Goal: Task Accomplishment & Management: Manage account settings

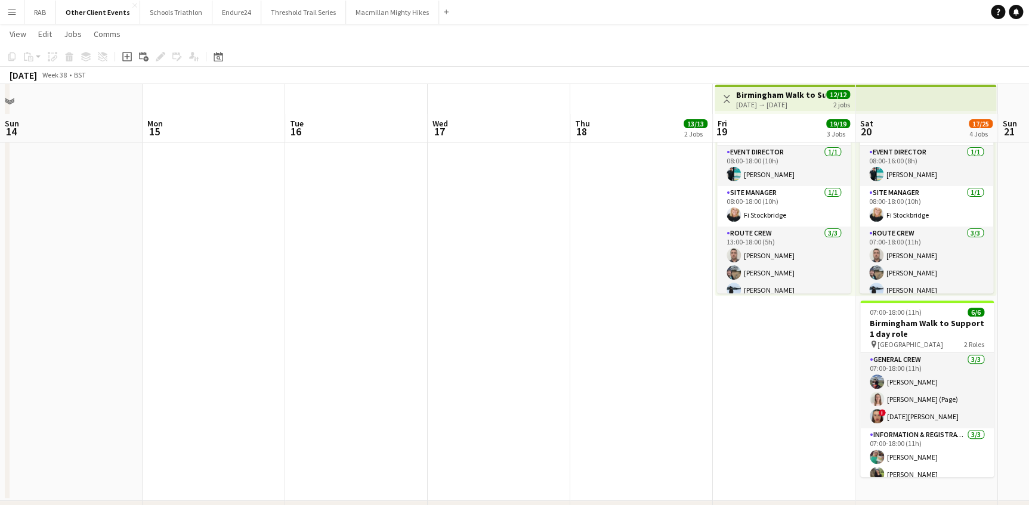
scroll to position [0, 487]
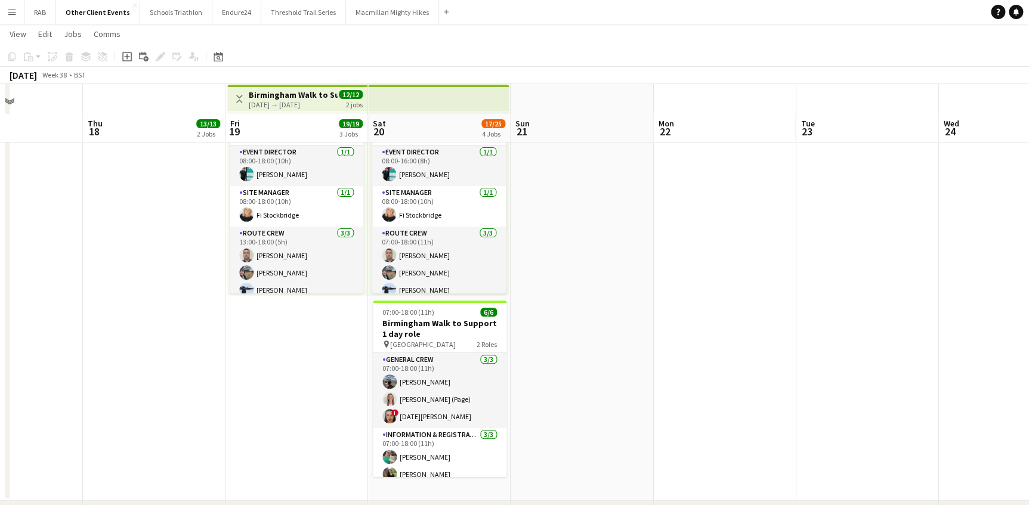
drag, startPoint x: 12, startPoint y: 8, endPoint x: 8, endPoint y: 53, distance: 44.3
click at [11, 9] on app-icon "Menu" at bounding box center [12, 12] width 10 height 10
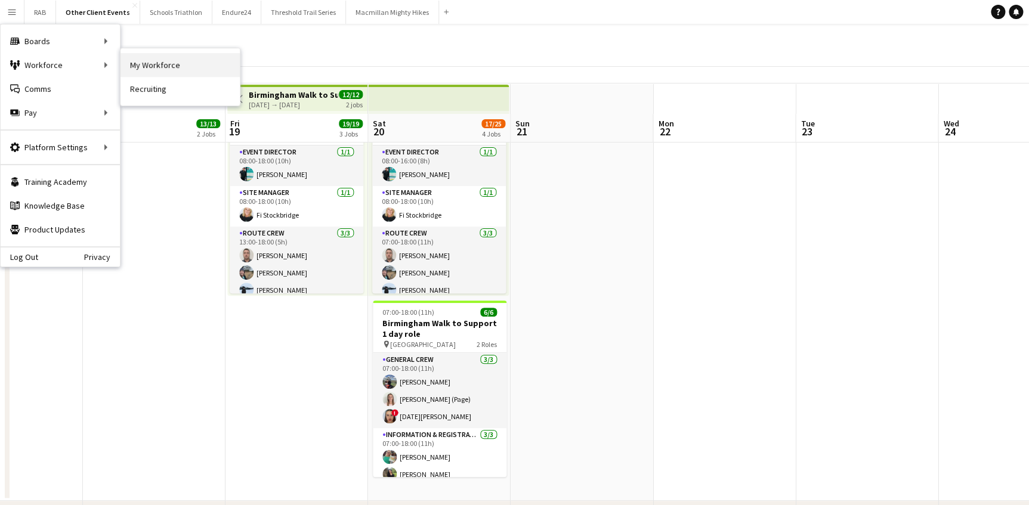
click at [134, 67] on link "My Workforce" at bounding box center [180, 65] width 119 height 24
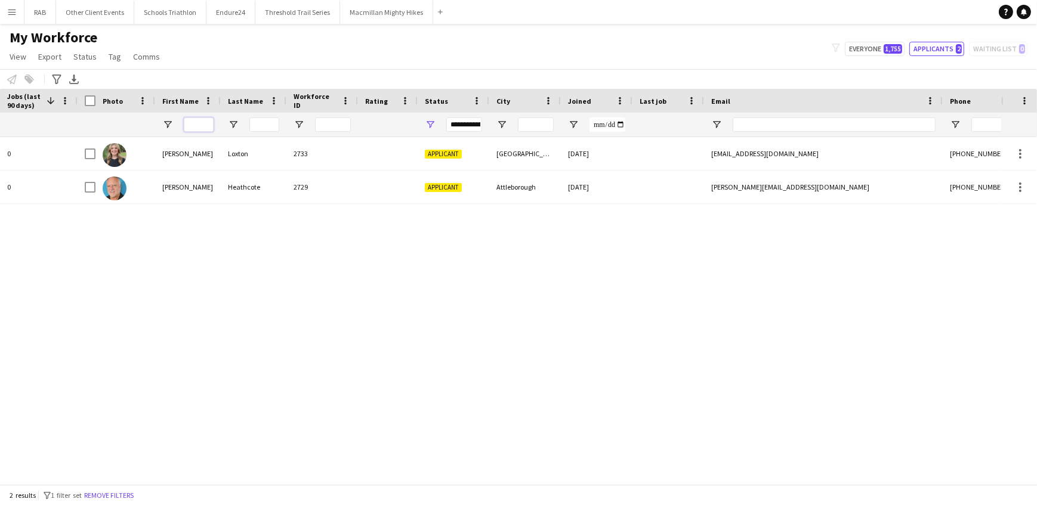
click at [203, 119] on input "First Name Filter Input" at bounding box center [199, 125] width 30 height 14
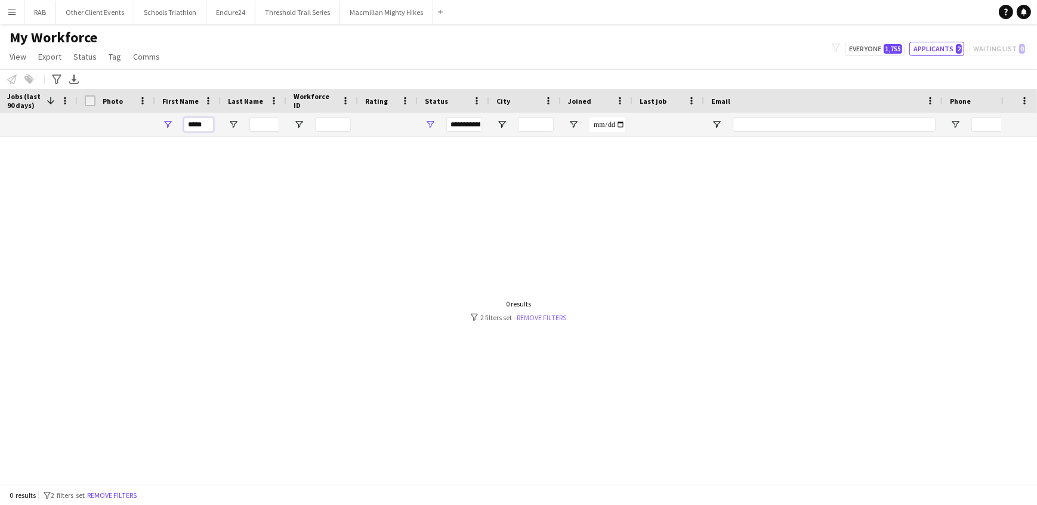
type input "*****"
click at [523, 317] on link "Remove filters" at bounding box center [542, 317] width 50 height 9
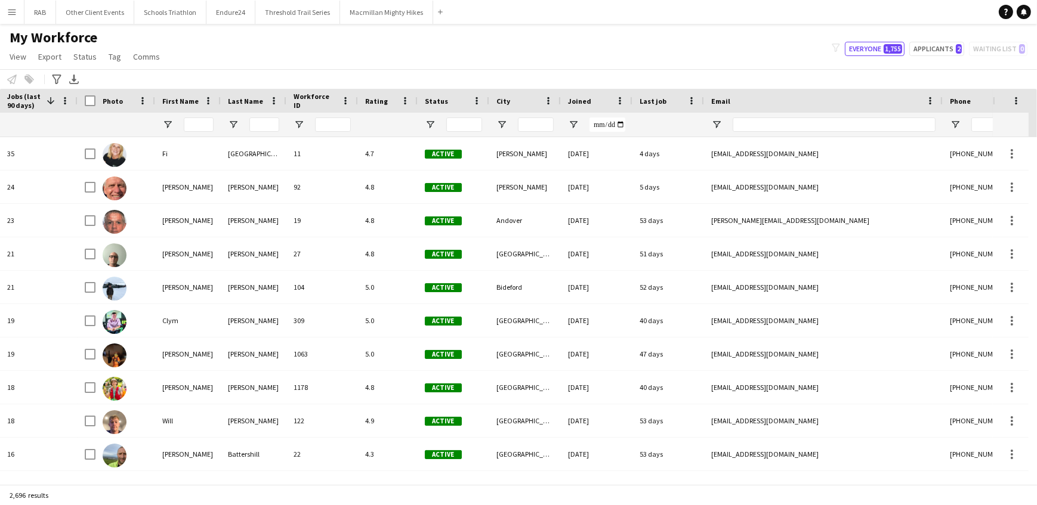
click at [180, 119] on div at bounding box center [188, 125] width 66 height 24
click at [218, 125] on div at bounding box center [188, 125] width 66 height 24
click at [204, 124] on input "First Name Filter Input" at bounding box center [199, 125] width 30 height 14
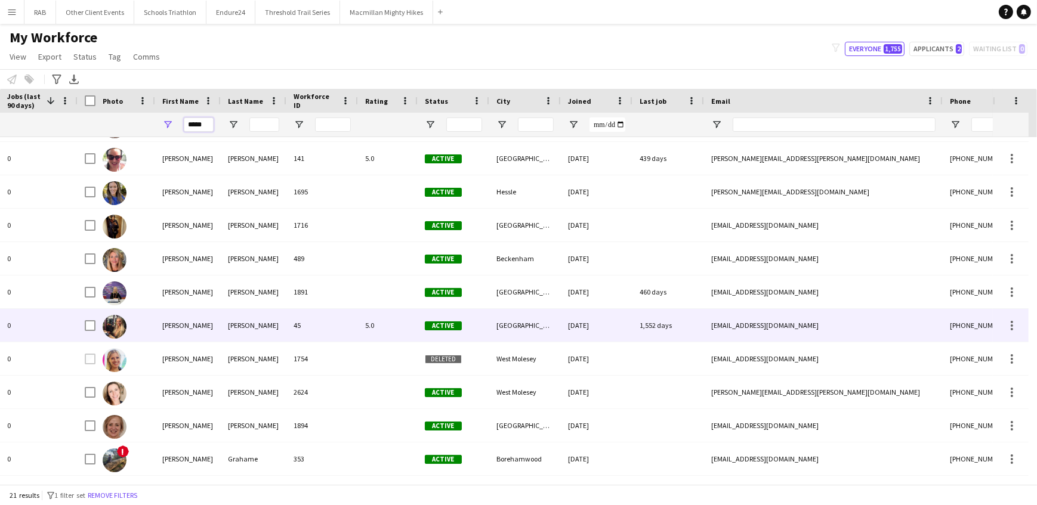
scroll to position [255, 0]
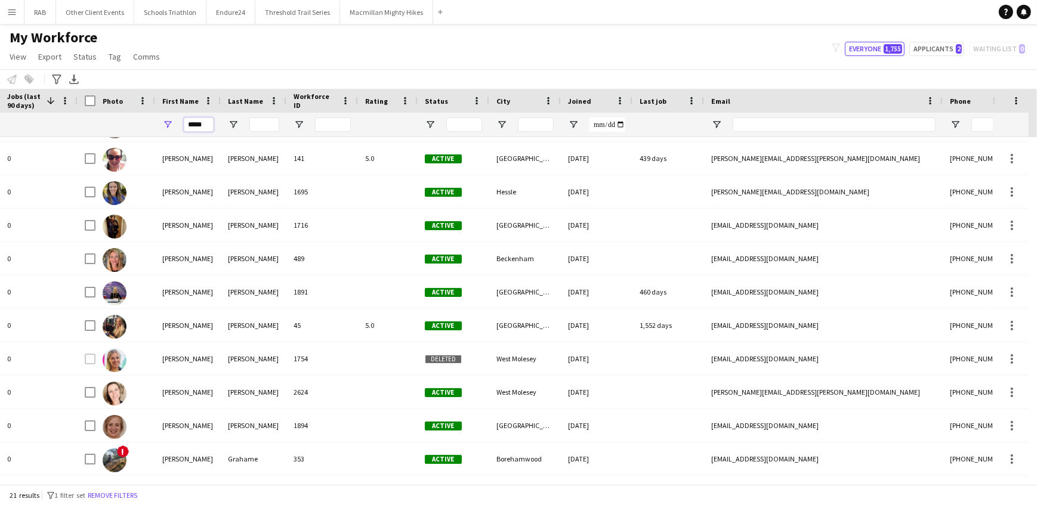
type input "*****"
drag, startPoint x: 12, startPoint y: 12, endPoint x: 10, endPoint y: 54, distance: 42.4
click at [12, 13] on app-icon "Menu" at bounding box center [12, 12] width 10 height 10
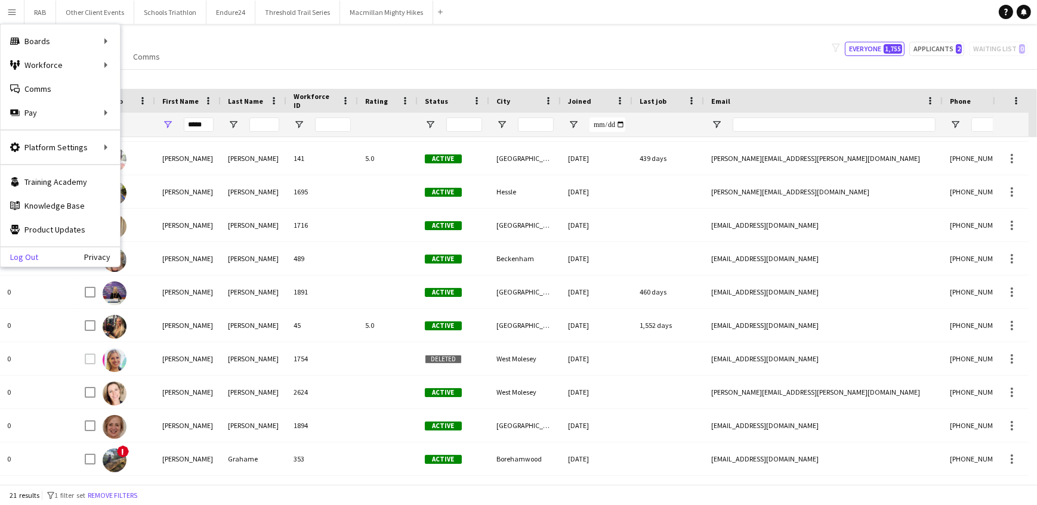
click at [21, 255] on link "Log Out" at bounding box center [20, 257] width 38 height 10
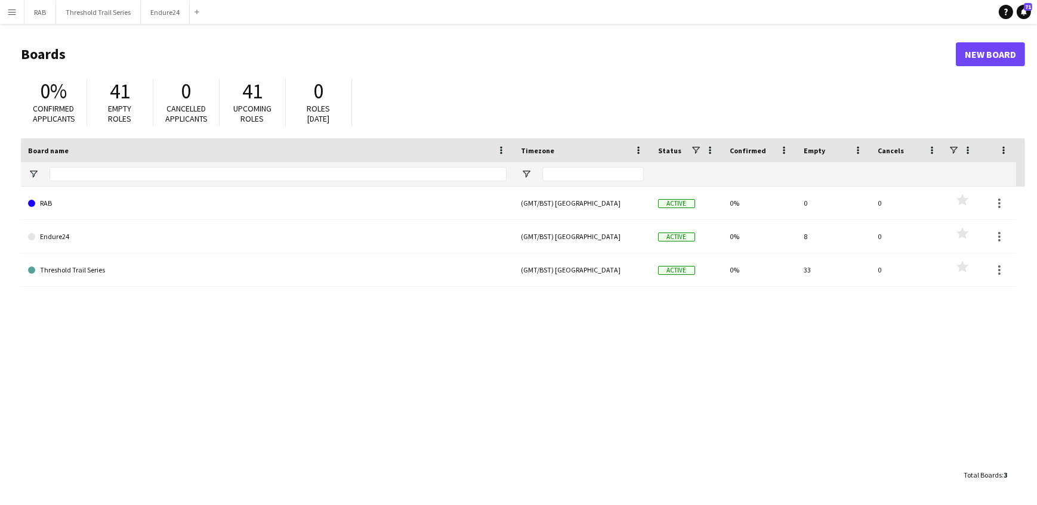
click at [12, 11] on app-icon "Menu" at bounding box center [12, 12] width 10 height 10
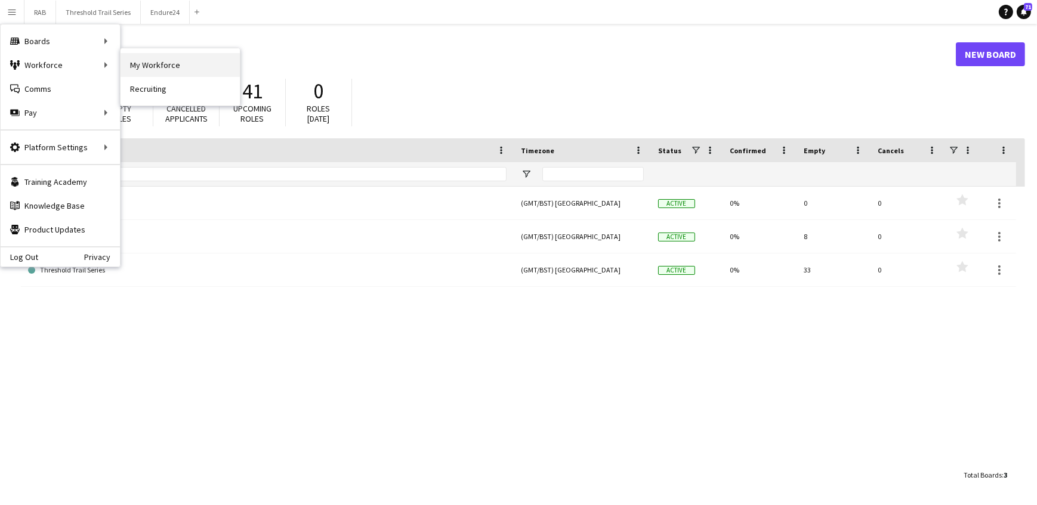
click at [144, 63] on link "My Workforce" at bounding box center [180, 65] width 119 height 24
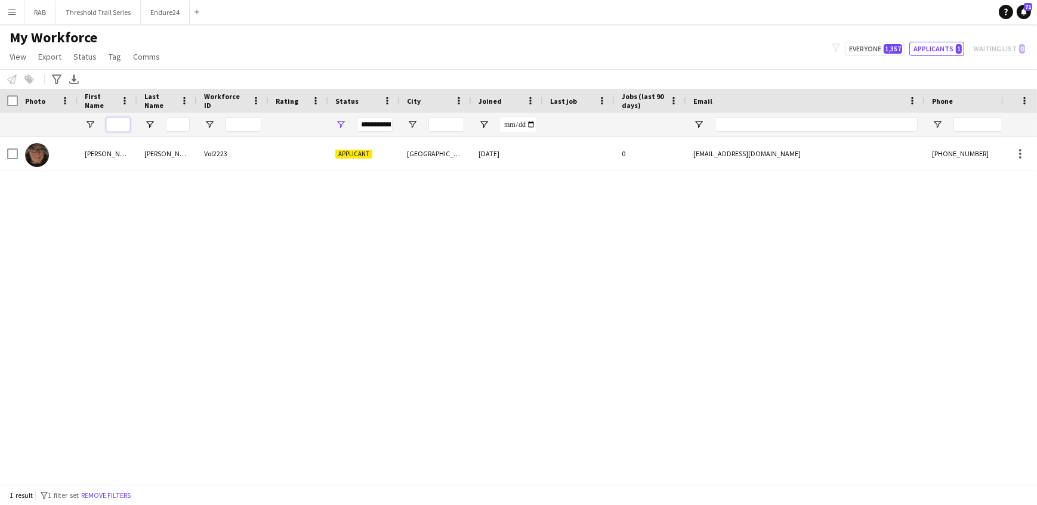
click at [120, 124] on input "First Name Filter Input" at bounding box center [118, 125] width 24 height 14
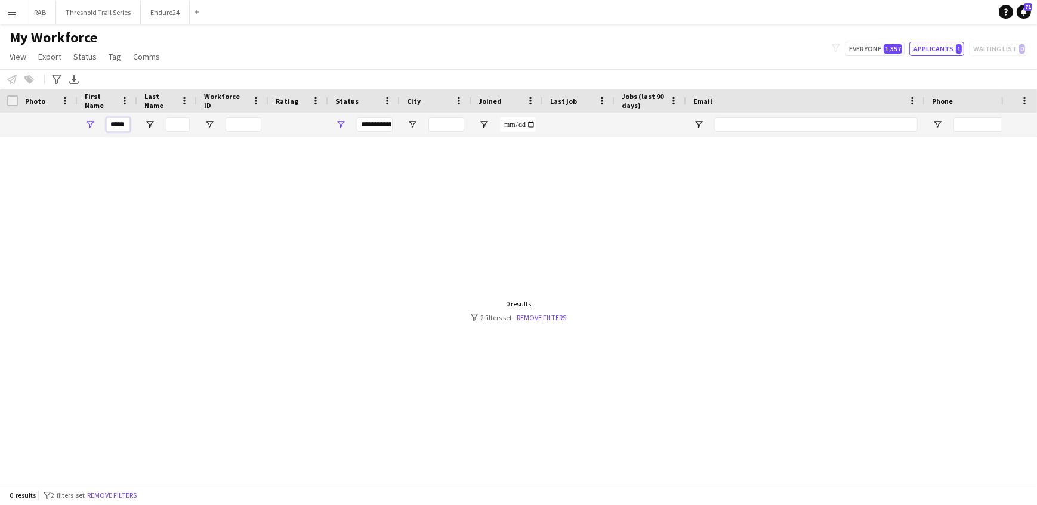
type input "*****"
click at [540, 322] on div at bounding box center [500, 306] width 1001 height 339
click at [541, 317] on link "Remove filters" at bounding box center [542, 317] width 50 height 9
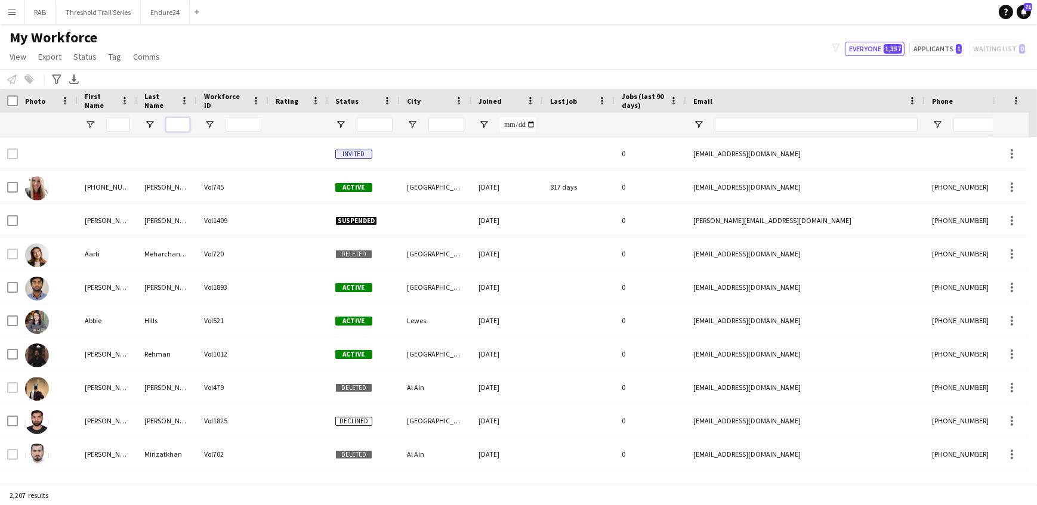
click at [183, 122] on input "Last Name Filter Input" at bounding box center [178, 125] width 24 height 14
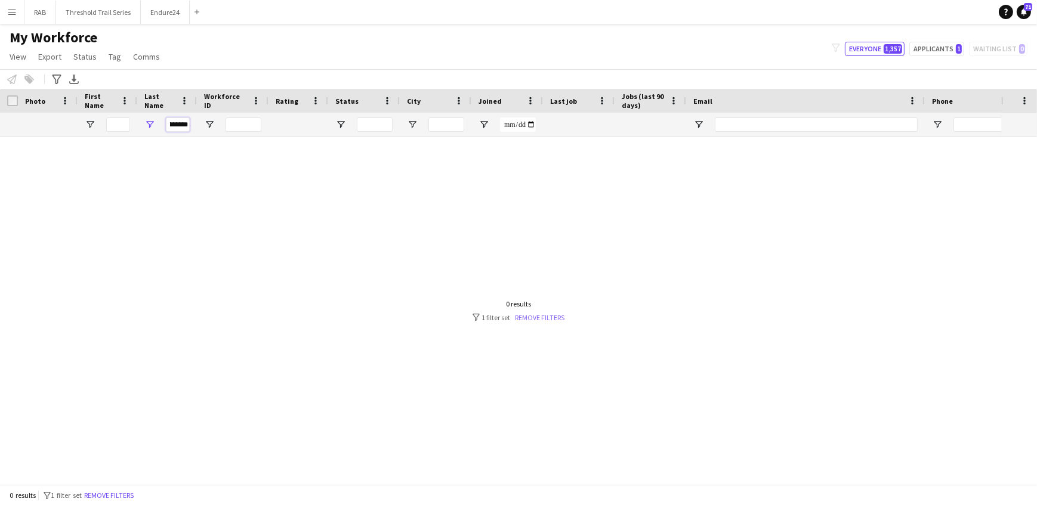
type input "*********"
click at [544, 317] on link "Remove filters" at bounding box center [540, 317] width 50 height 9
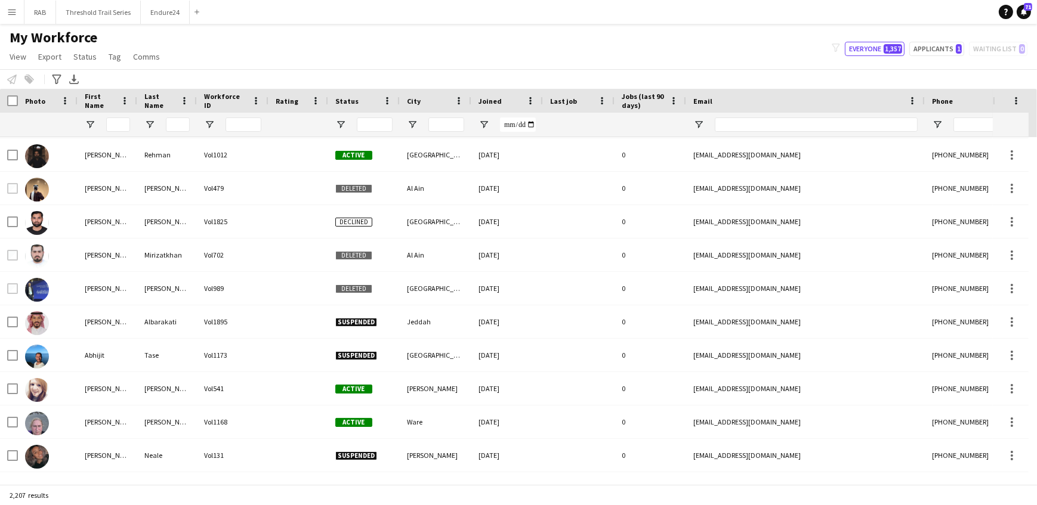
scroll to position [379, 0]
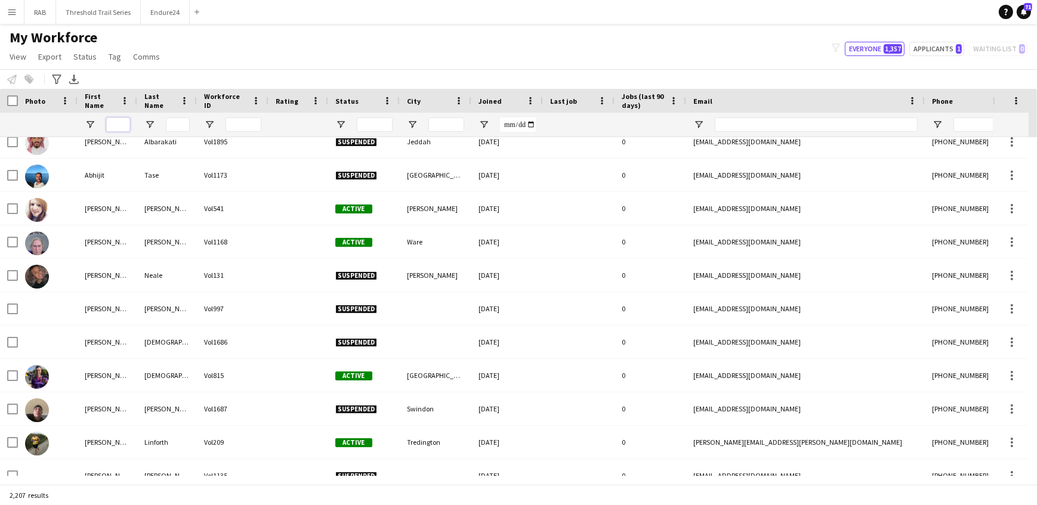
click at [121, 118] on input "First Name Filter Input" at bounding box center [118, 125] width 24 height 14
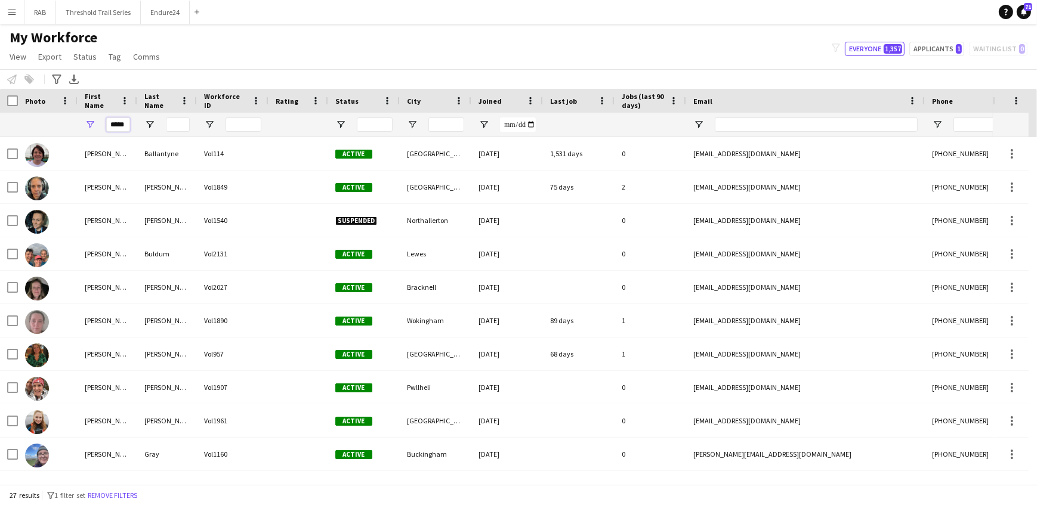
scroll to position [0, 0]
type input "*****"
click at [955, 47] on button "Applicants 1" at bounding box center [936, 49] width 55 height 14
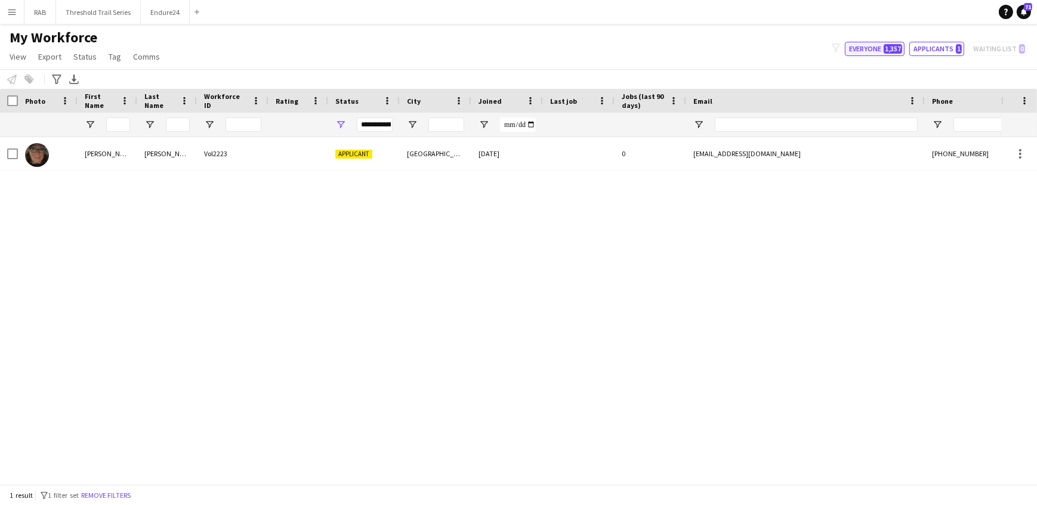
click at [865, 47] on button "Everyone 1,357" at bounding box center [875, 49] width 60 height 14
type input "**********"
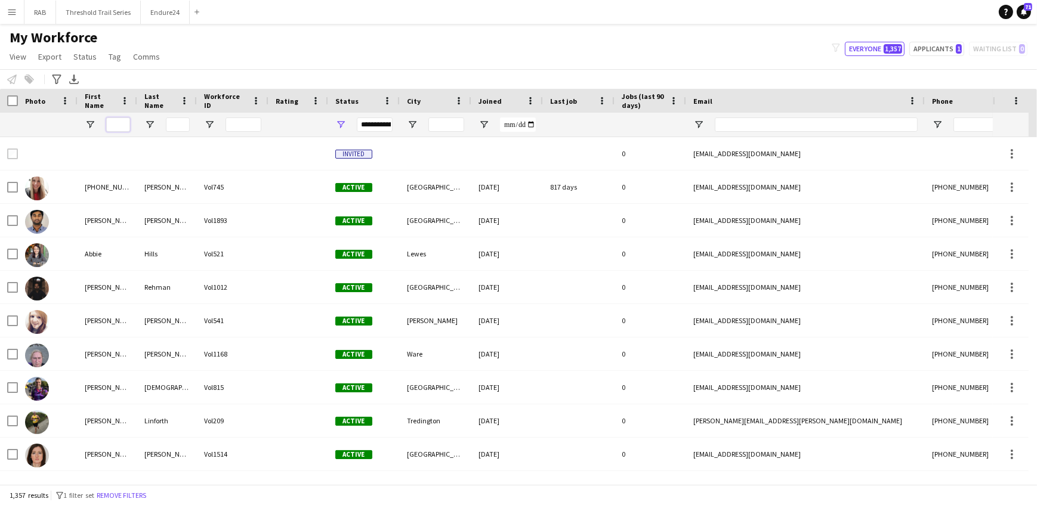
click at [116, 124] on input "First Name Filter Input" at bounding box center [118, 125] width 24 height 14
